Goal: Transaction & Acquisition: Purchase product/service

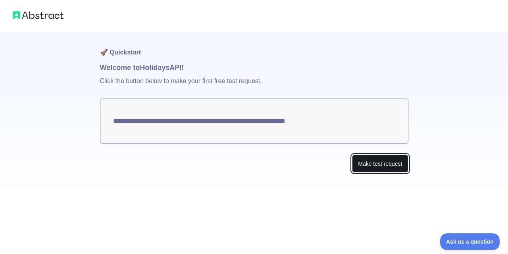
click at [364, 166] on button "Make test request" at bounding box center [380, 163] width 56 height 18
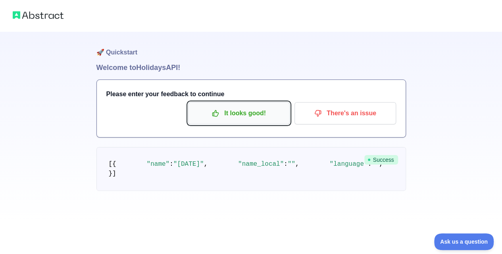
click at [236, 115] on p "It looks good!" at bounding box center [239, 112] width 90 height 13
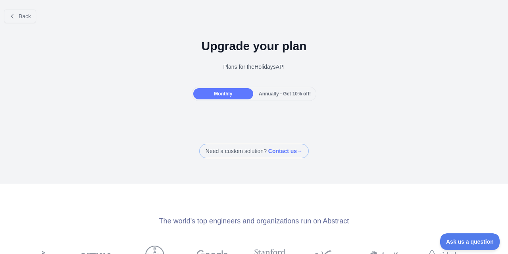
click at [268, 96] on span "Annually - Get 10% off!" at bounding box center [285, 94] width 52 height 6
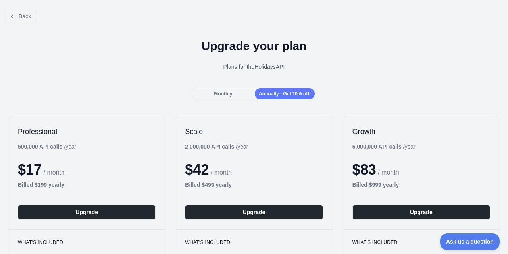
click at [237, 95] on div "Monthly" at bounding box center [223, 93] width 60 height 11
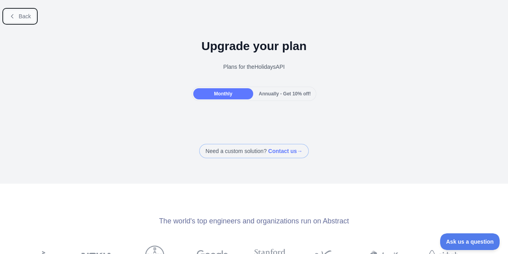
click at [31, 17] on button "Back" at bounding box center [20, 16] width 32 height 13
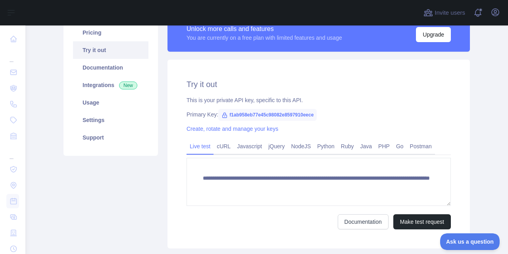
scroll to position [79, 0]
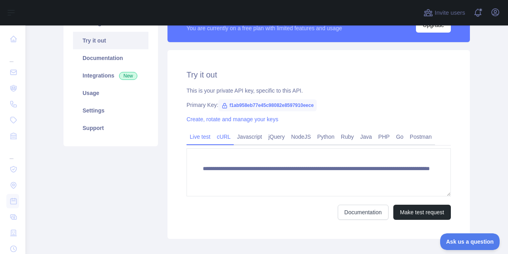
click at [216, 139] on link "cURL" at bounding box center [223, 136] width 20 height 13
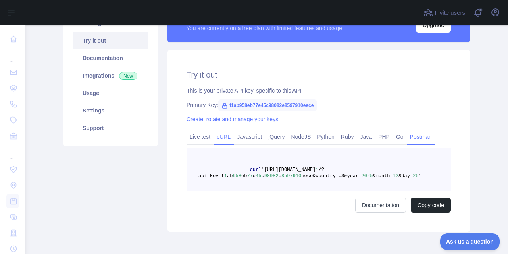
click at [410, 142] on link "Postman" at bounding box center [421, 136] width 28 height 13
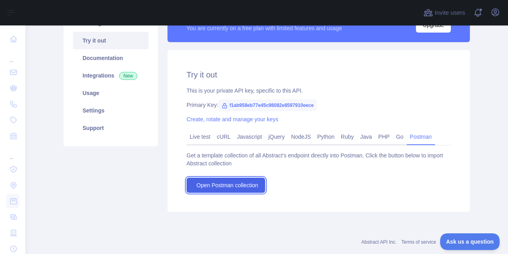
click at [256, 182] on link "Open Postman collection" at bounding box center [226, 184] width 79 height 15
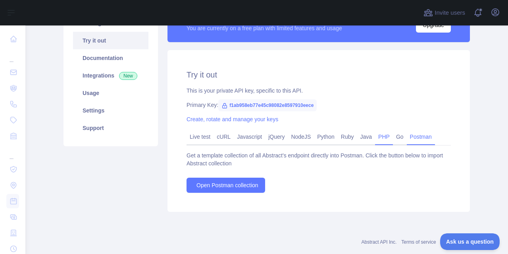
click at [378, 135] on link "PHP" at bounding box center [384, 136] width 18 height 13
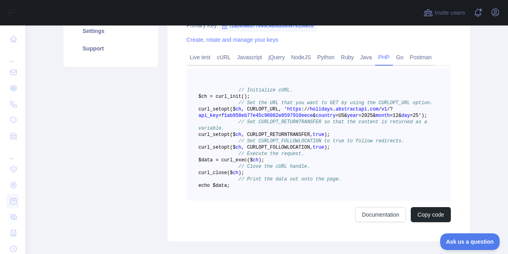
scroll to position [0, 0]
